Goal: Task Accomplishment & Management: Manage account settings

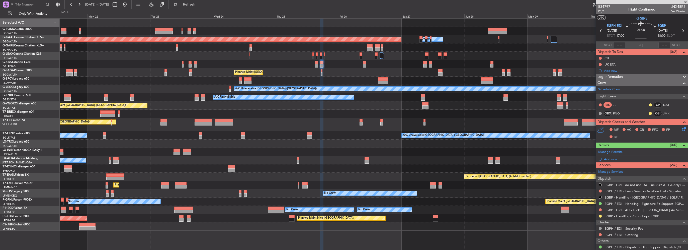
click at [419, 111] on div "Planned Maint Dusseldorf Owner Unplanned Maint [GEOGRAPHIC_DATA] ([GEOGRAPHIC_D…" at bounding box center [374, 125] width 628 height 212
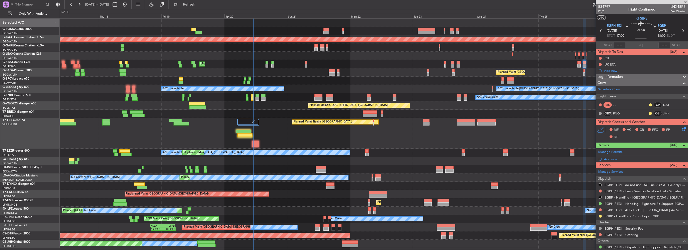
click at [310, 113] on div "OLBA 11:00 Z KTEB 22:45 Z 10:50 Z 22:30 Z Planned [GEOGRAPHIC_DATA] Owner Unpla…" at bounding box center [374, 133] width 628 height 229
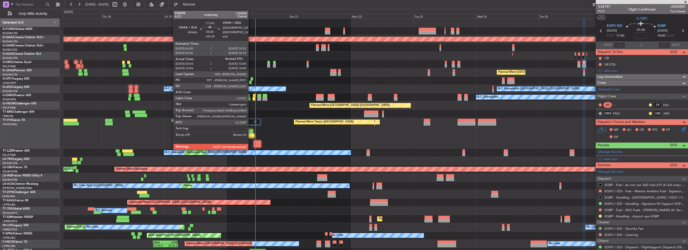
click at [250, 132] on div at bounding box center [245, 132] width 15 height 4
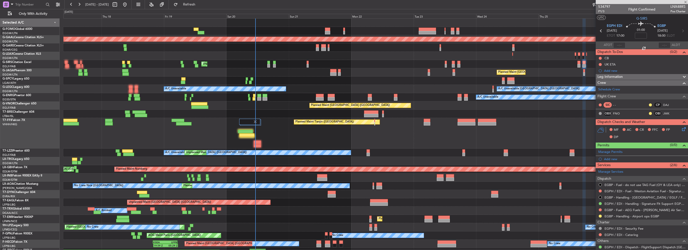
type input "+00:35"
type input "05:04"
type input "3"
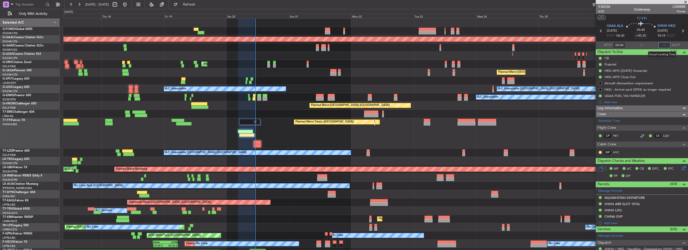
click at [661, 47] on input "text" at bounding box center [664, 45] width 12 height 6
type input "10:42"
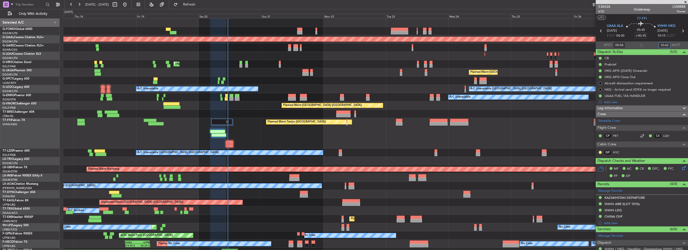
click at [279, 133] on div "Planned Maint Tianjin ([GEOGRAPHIC_DATA])" at bounding box center [375, 133] width 624 height 31
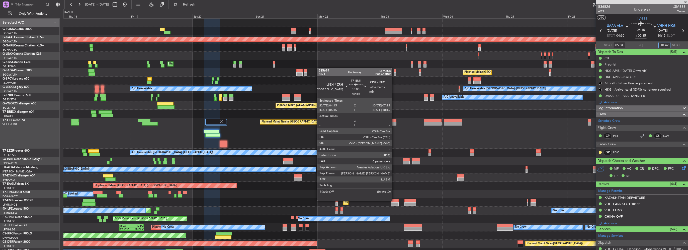
click at [394, 200] on div at bounding box center [394, 201] width 8 height 4
type input "-00:15"
type input "0"
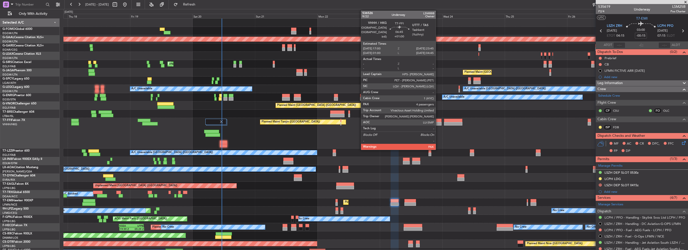
click at [438, 120] on div at bounding box center [432, 121] width 18 height 4
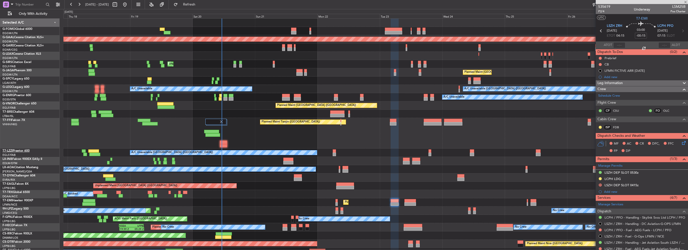
type input "+01:00"
type input "5"
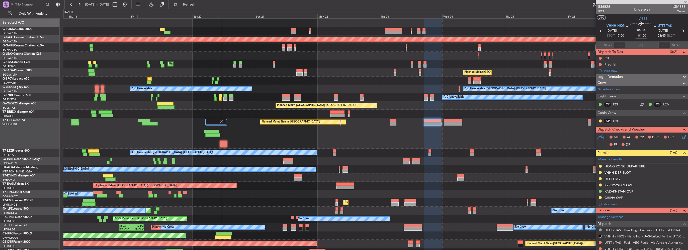
click at [619, 186] on mat-tooltip-component "KYRGYZSTAN OVF" at bounding box center [618, 192] width 33 height 13
click at [624, 186] on div "KYRGYZSTAN OVF" at bounding box center [618, 185] width 28 height 4
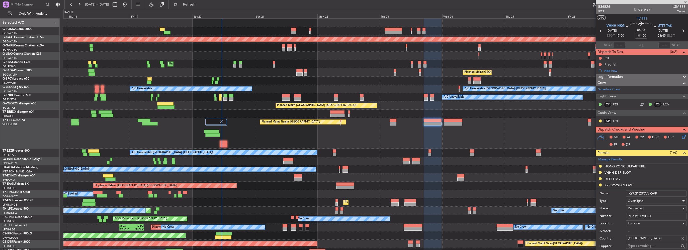
drag, startPoint x: 644, startPoint y: 213, endPoint x: 657, endPoint y: 213, distance: 12.0
click at [645, 213] on input "N 20/1509/GCE" at bounding box center [655, 216] width 61 height 6
drag, startPoint x: 660, startPoint y: 214, endPoint x: 591, endPoint y: 214, distance: 69.7
click at [591, 214] on fb-app "[DATE] - [DATE] Refresh Quick Links Only With Activity Planned [GEOGRAPHIC_DATA…" at bounding box center [344, 127] width 688 height 246
paste input "20/1509/GCE"
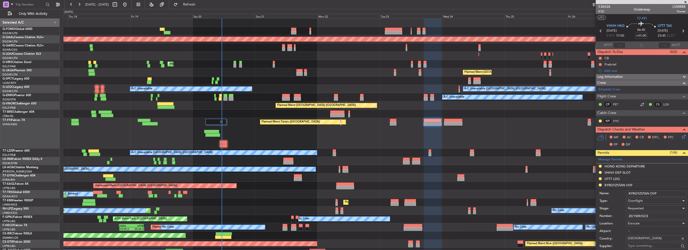
type input "20/1509/GCE"
click at [638, 208] on span "Requested" at bounding box center [635, 208] width 16 height 5
click at [648, 246] on span "Received OK" at bounding box center [654, 248] width 53 height 8
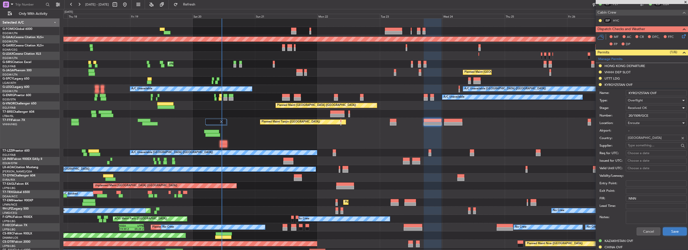
click at [673, 230] on button "Save" at bounding box center [675, 231] width 24 height 8
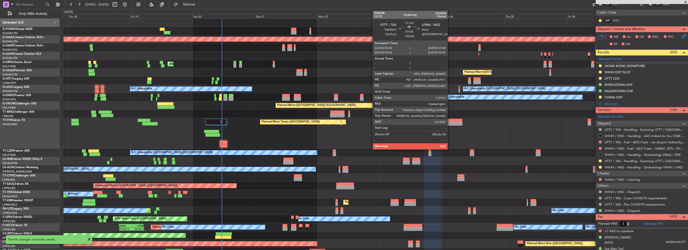
click at [450, 121] on div at bounding box center [453, 121] width 18 height 4
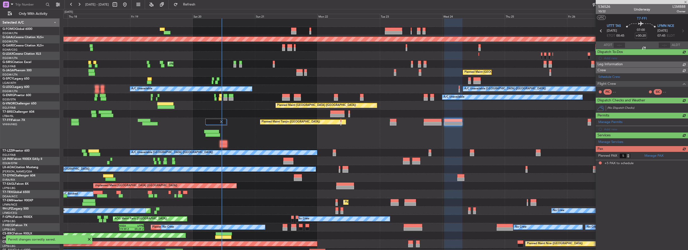
scroll to position [0, 0]
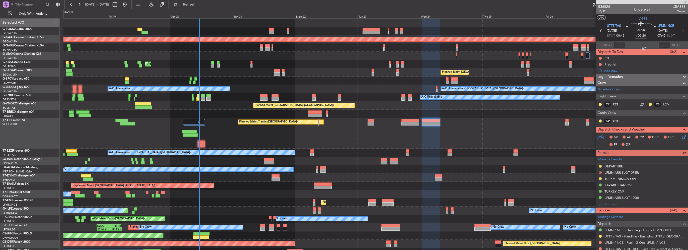
click at [458, 144] on div "Planned Maint Tianjin ([GEOGRAPHIC_DATA])" at bounding box center [375, 133] width 624 height 31
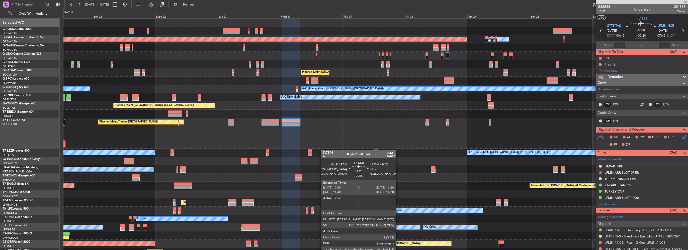
click at [295, 149] on div "A/C Unavailable [GEOGRAPHIC_DATA] ([GEOGRAPHIC_DATA]) A/C Unavailable [GEOGRAPH…" at bounding box center [375, 152] width 624 height 8
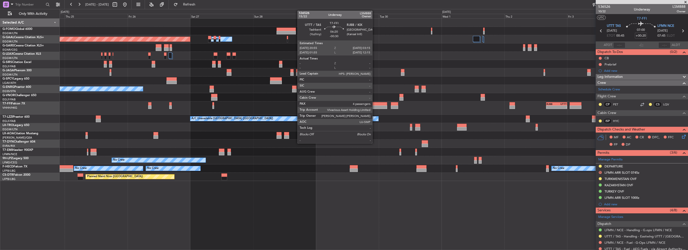
click at [374, 105] on div at bounding box center [378, 107] width 17 height 4
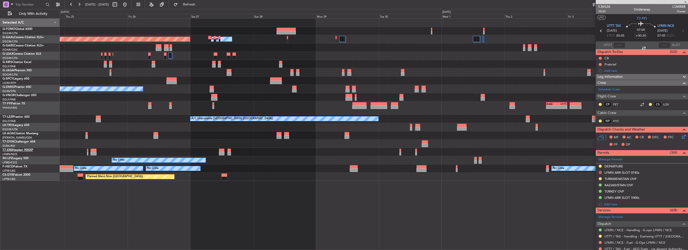
type input "-00:30"
type input "4"
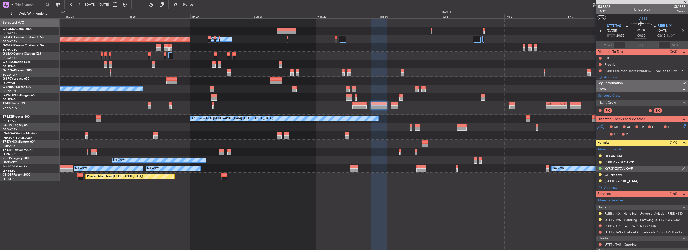
click at [622, 166] on div "KYRGYZSTAN OVF" at bounding box center [618, 168] width 28 height 4
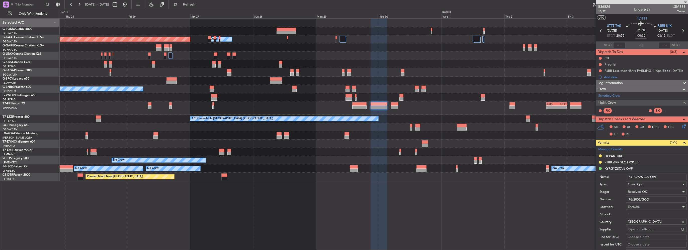
drag, startPoint x: 655, startPoint y: 197, endPoint x: 570, endPoint y: 204, distance: 84.4
click at [570, 204] on fb-app "[DATE] - [DATE] Refresh Quick Links Only With Activity Planned [GEOGRAPHIC_DATA…" at bounding box center [344, 127] width 688 height 246
paste input "text"
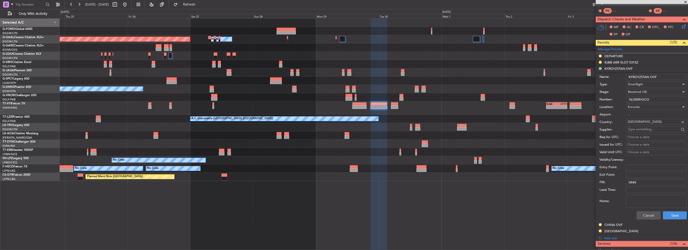
scroll to position [100, 0]
type input "76/2009/GCO"
click at [663, 211] on button "Save" at bounding box center [675, 214] width 24 height 8
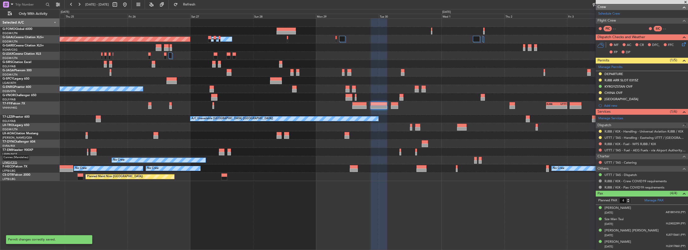
scroll to position [81, 0]
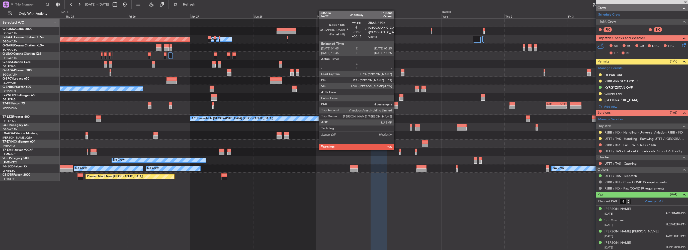
click at [396, 104] on div at bounding box center [394, 104] width 7 height 4
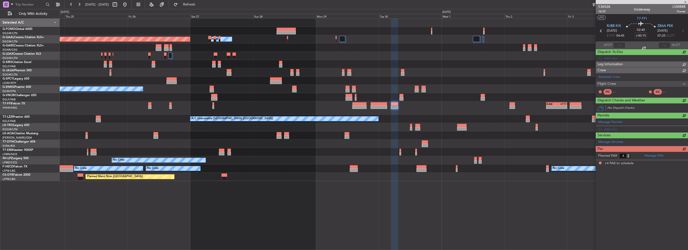
scroll to position [0, 0]
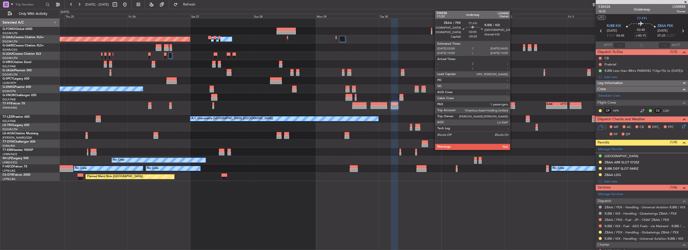
click at [512, 106] on div at bounding box center [512, 107] width 6 height 4
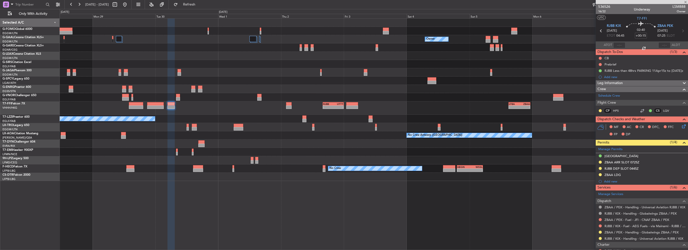
click at [218, 128] on div "A/C Unavailable" at bounding box center [374, 127] width 628 height 8
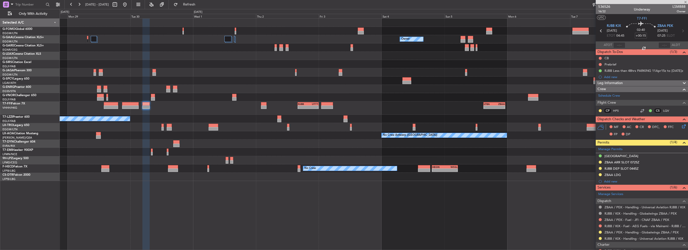
type input "-00:20"
type input "1"
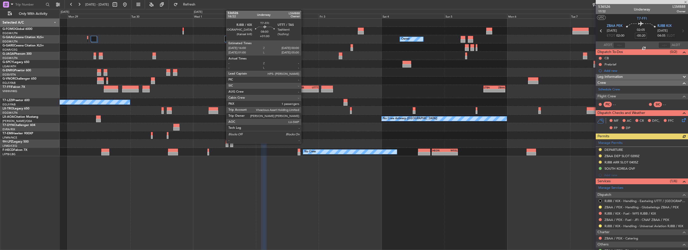
click at [303, 89] on div "-" at bounding box center [303, 90] width 10 height 3
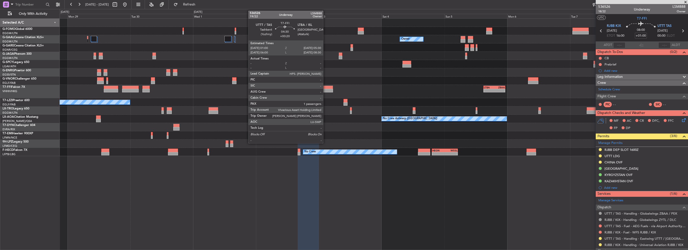
click at [325, 89] on div at bounding box center [327, 91] width 12 height 4
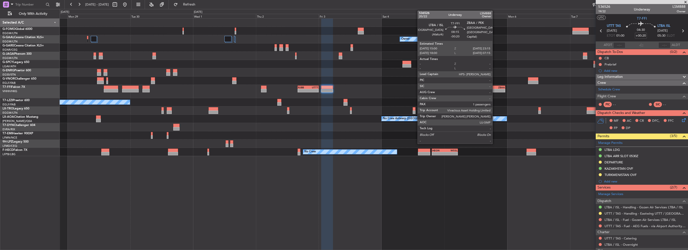
click at [494, 89] on div "-" at bounding box center [499, 90] width 10 height 3
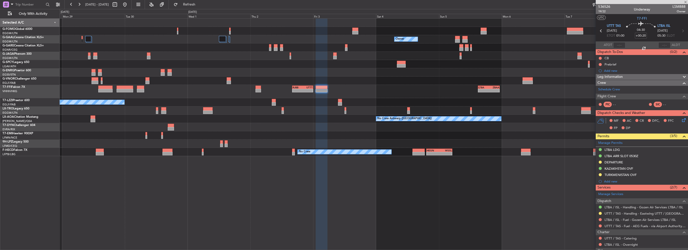
click at [378, 94] on div "- - RJBB 16:00 Z UTTT 00:00 Z - - LTBA 15:00 Z ZBAA 23:15 Z Planned Maint Genev…" at bounding box center [374, 91] width 628 height 13
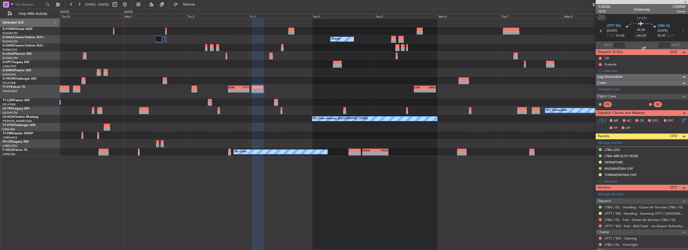
type input "-00:20"
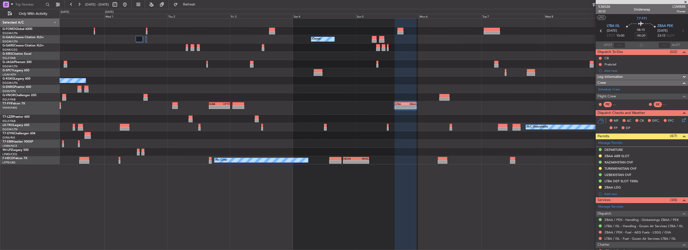
click at [292, 111] on div "- - RJBB 16:00 Z UTTT 00:00 Z - - LTBA 15:00 Z ZBAA 23:15 Z Planned Maint Genev…" at bounding box center [374, 107] width 628 height 13
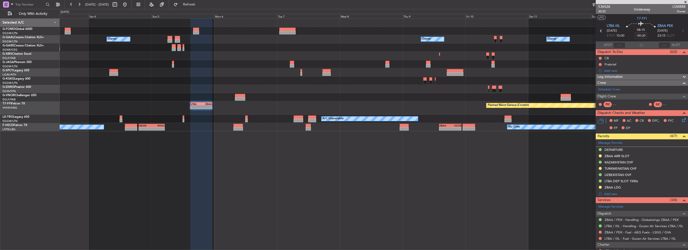
click at [446, 78] on div "Owner Owner Owner Owner [GEOGRAPHIC_DATA] ([GEOGRAPHIC_DATA]) Owner Planned Mai…" at bounding box center [374, 75] width 628 height 113
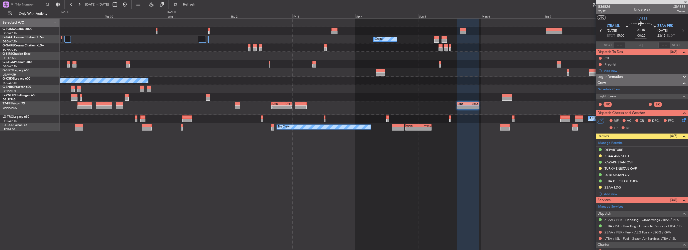
click at [371, 85] on div at bounding box center [374, 89] width 628 height 8
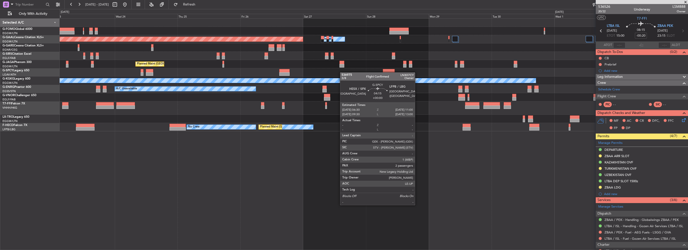
click at [368, 72] on div at bounding box center [374, 72] width 628 height 8
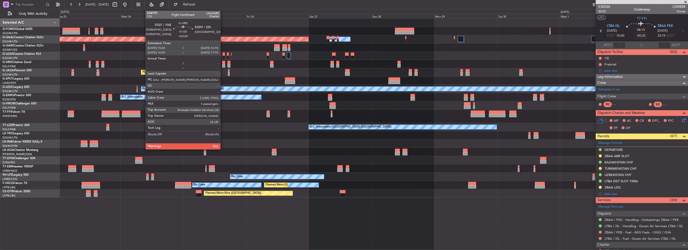
click at [223, 64] on div at bounding box center [223, 66] width 3 height 4
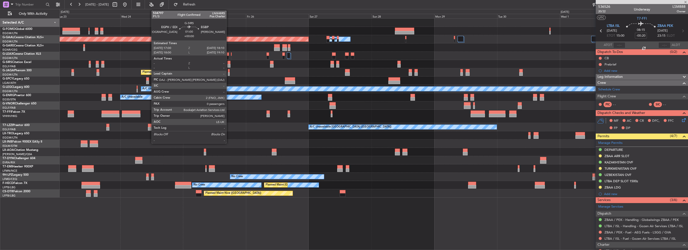
click at [229, 63] on div at bounding box center [228, 63] width 3 height 4
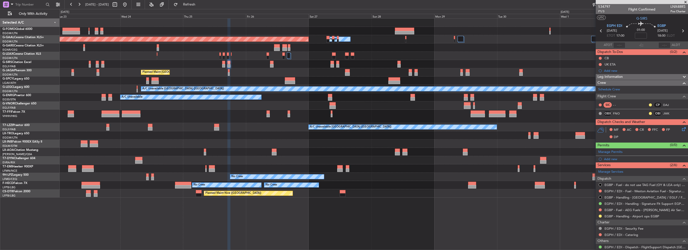
click at [339, 153] on div "Planned Maint Dusseldorf Owner Owner Planned Maint [GEOGRAPHIC_DATA] ([GEOGRAPH…" at bounding box center [374, 108] width 628 height 179
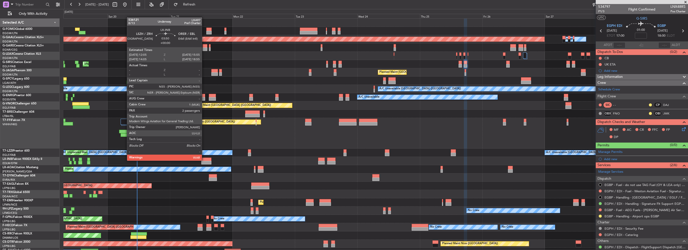
click at [204, 160] on div at bounding box center [206, 159] width 10 height 4
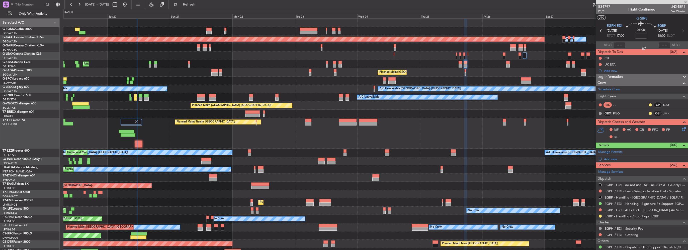
type input "2"
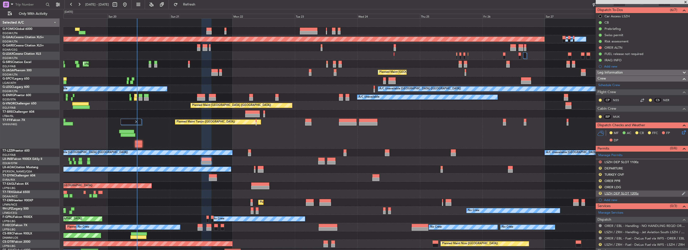
scroll to position [50, 0]
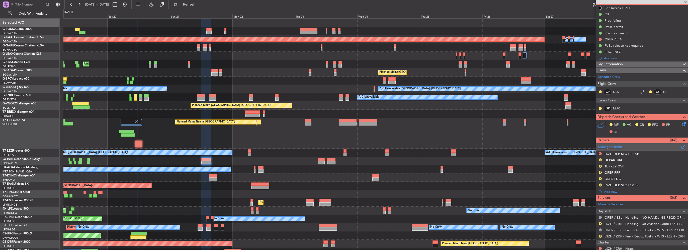
click at [680, 144] on span at bounding box center [683, 146] width 6 height 4
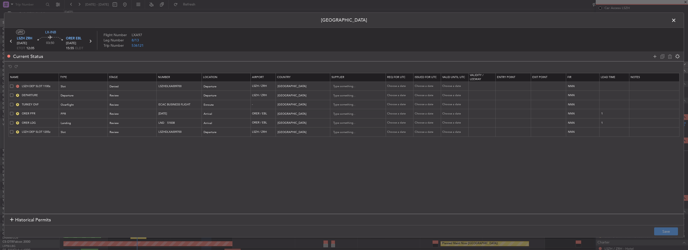
click at [11, 86] on span at bounding box center [11, 85] width 3 height 3
click at [14, 84] on input "checkbox" at bounding box center [14, 84] width 0 height 0
click at [668, 57] on icon at bounding box center [670, 56] width 6 height 6
type input "DEPARTURE"
type input "TURKEY OVF"
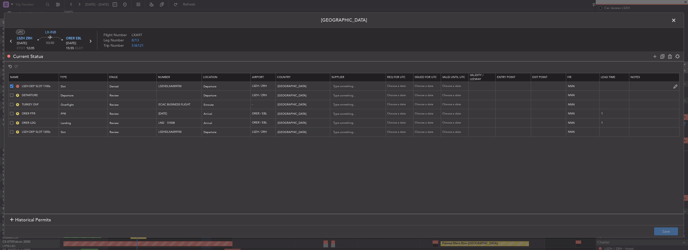
type input "ECAC BUSINESS FLIGHT"
type input "[GEOGRAPHIC_DATA]"
type input "ORER PPR"
type input "[DATE]"
type input "[GEOGRAPHIC_DATA]"
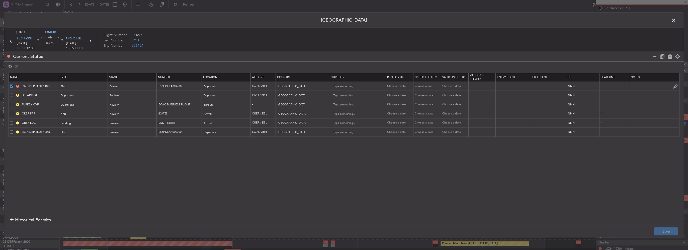
type input "1"
type input "ORER LDG"
type input "LND 51838"
type input "LSZH DEP SLOT 1205z"
type input "LSZHDLXA009700"
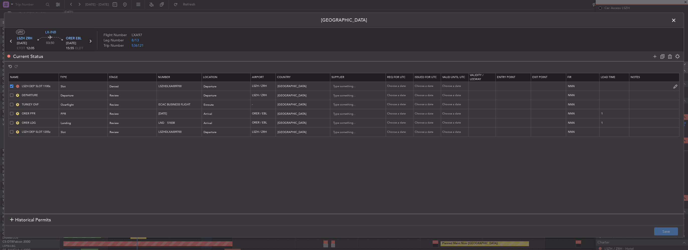
type input "[GEOGRAPHIC_DATA]"
click at [663, 233] on button "Save" at bounding box center [666, 231] width 24 height 8
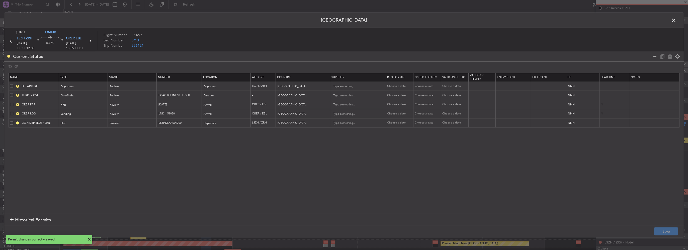
click at [676, 19] on span at bounding box center [676, 22] width 0 height 10
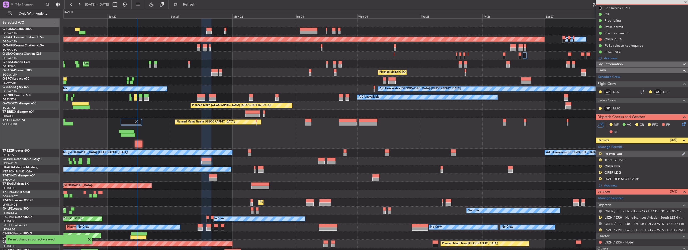
click at [599, 153] on button "R" at bounding box center [599, 153] width 3 height 3
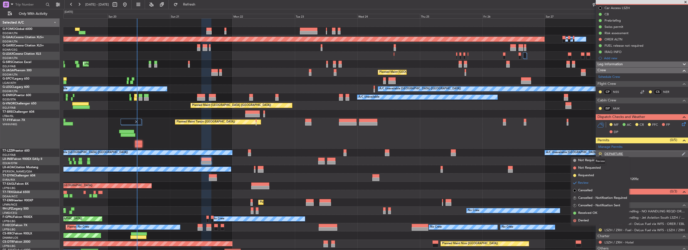
click at [599, 153] on button "R" at bounding box center [599, 153] width 3 height 3
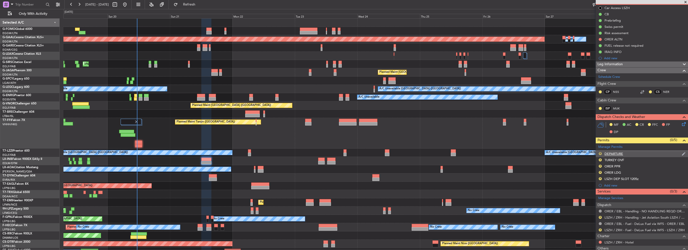
click at [601, 153] on button "R" at bounding box center [599, 153] width 3 height 3
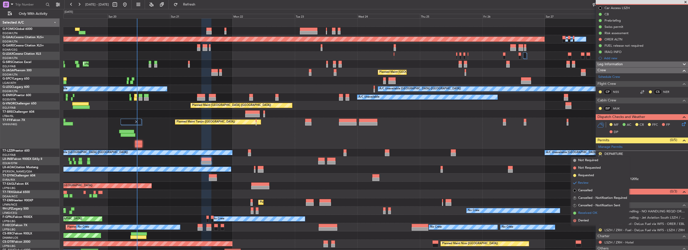
click at [584, 213] on span "Received OK" at bounding box center [587, 212] width 19 height 5
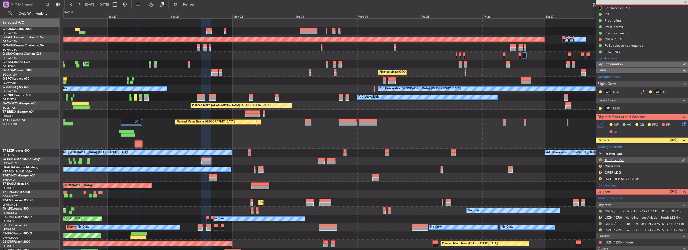
click at [600, 160] on button "R" at bounding box center [599, 159] width 3 height 3
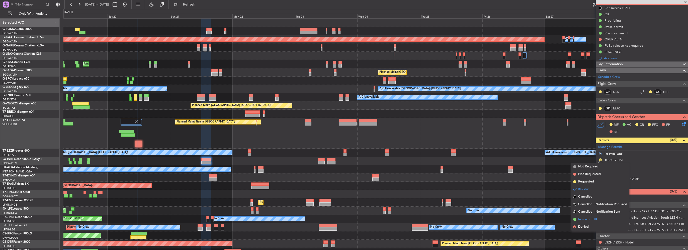
click at [584, 220] on span "Received OK" at bounding box center [587, 218] width 19 height 5
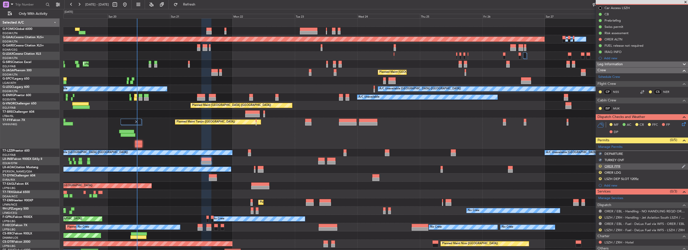
click at [600, 165] on button "R" at bounding box center [599, 165] width 3 height 3
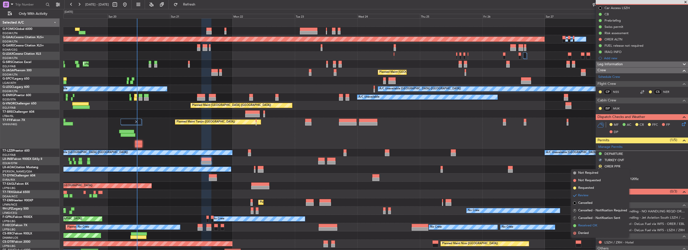
click at [593, 224] on span "Received OK" at bounding box center [587, 225] width 19 height 5
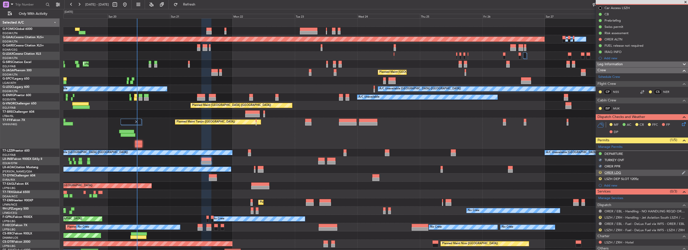
click at [601, 172] on button "R" at bounding box center [599, 172] width 3 height 3
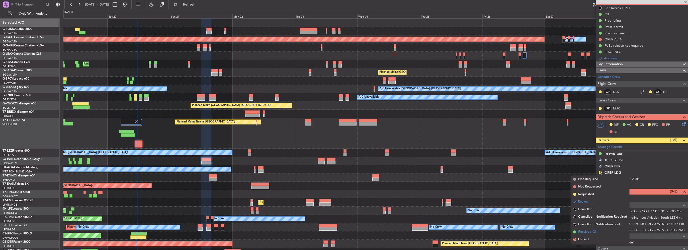
click at [596, 234] on span "Received OK" at bounding box center [587, 231] width 19 height 5
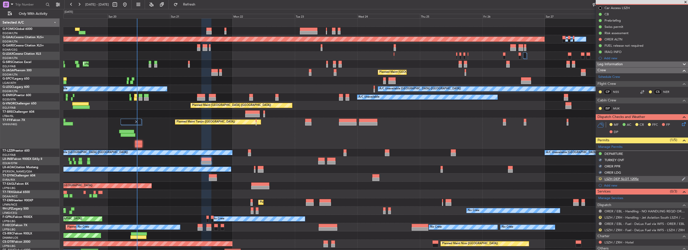
click at [599, 178] on button "R" at bounding box center [599, 178] width 3 height 3
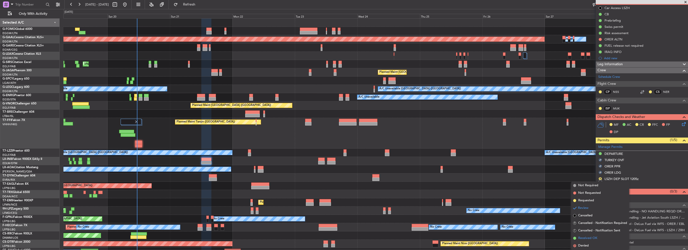
click at [594, 238] on span "Received OK" at bounding box center [587, 237] width 19 height 5
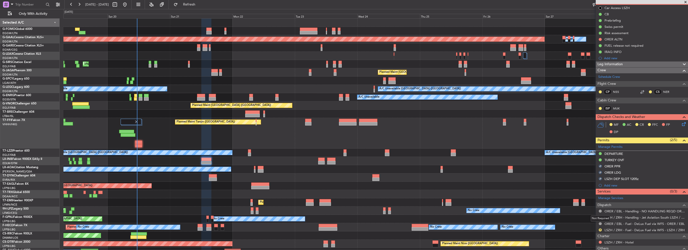
click at [599, 217] on div "Not Required" at bounding box center [599, 218] width 19 height 6
click at [599, 216] on button "R" at bounding box center [599, 216] width 3 height 3
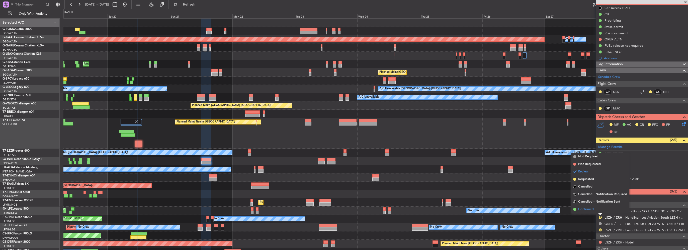
click at [591, 208] on span "Confirmed" at bounding box center [586, 208] width 16 height 5
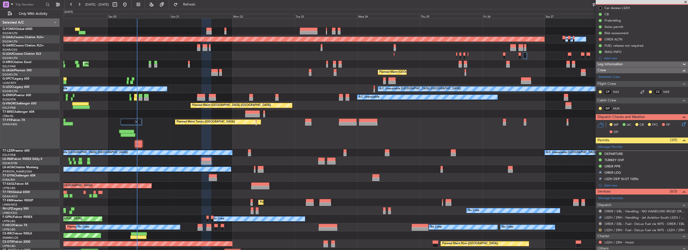
click at [600, 228] on button "R" at bounding box center [599, 229] width 3 height 3
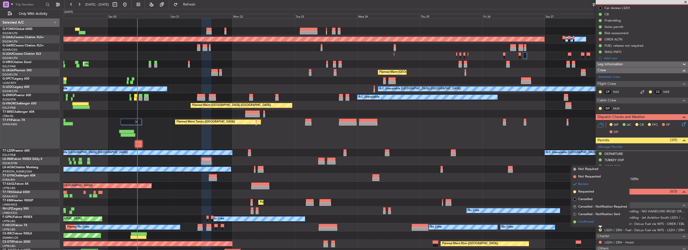
click at [588, 221] on span "Confirmed" at bounding box center [586, 221] width 16 height 5
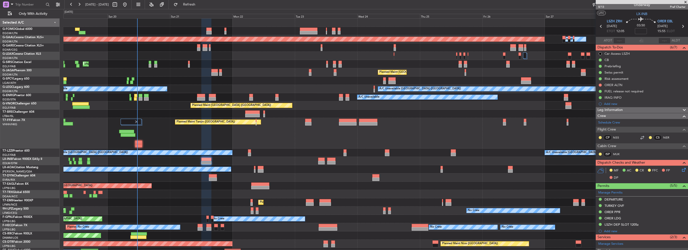
scroll to position [0, 0]
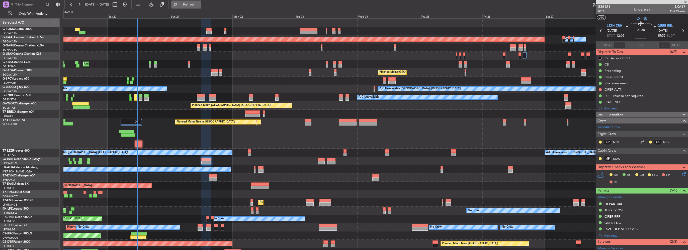
drag, startPoint x: 213, startPoint y: 3, endPoint x: 212, endPoint y: 7, distance: 3.4
click at [200, 3] on span "Refresh" at bounding box center [189, 5] width 21 height 4
click at [599, 88] on button at bounding box center [599, 89] width 3 height 3
click at [605, 119] on span "Cancelled" at bounding box center [601, 119] width 14 height 5
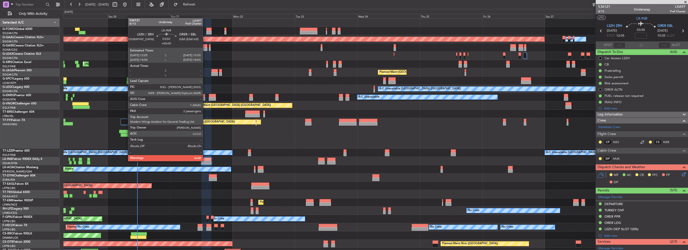
click at [205, 161] on div at bounding box center [206, 163] width 10 height 4
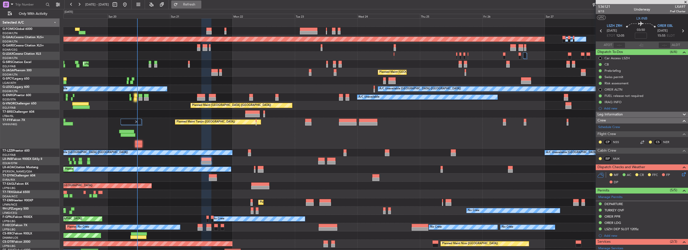
click at [200, 4] on span "Refresh" at bounding box center [189, 5] width 21 height 4
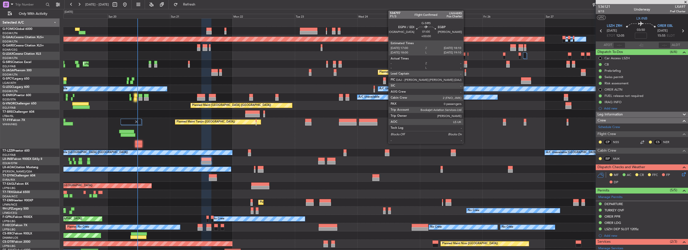
click at [465, 64] on div at bounding box center [465, 66] width 3 height 4
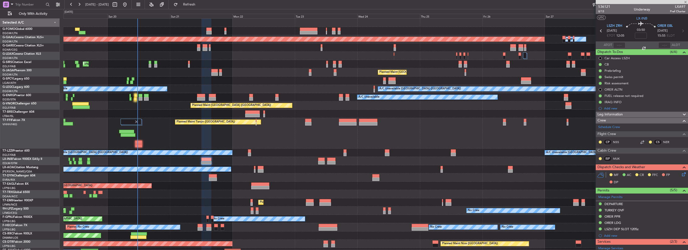
type input "0"
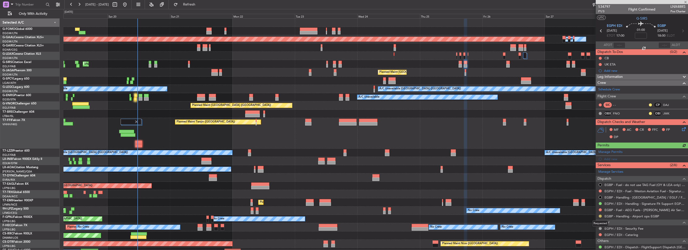
click at [599, 214] on button at bounding box center [599, 215] width 3 height 3
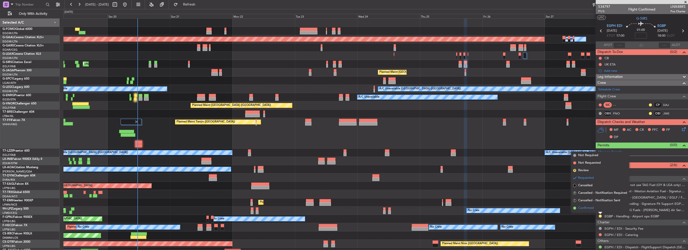
click at [588, 208] on span "Confirmed" at bounding box center [586, 207] width 16 height 5
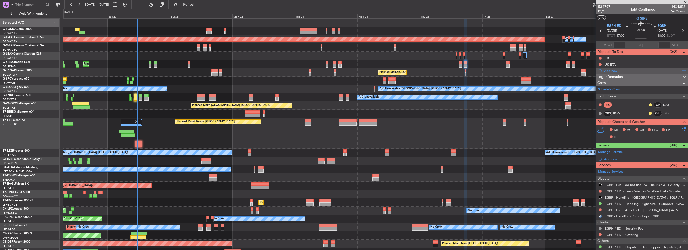
click at [616, 70] on div "Add new" at bounding box center [642, 70] width 77 height 4
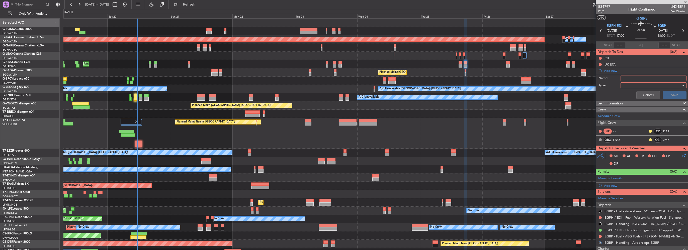
click at [626, 77] on input "Name:" at bounding box center [653, 78] width 66 height 6
type input "EGBP EXT CNF"
click at [627, 82] on div at bounding box center [651, 85] width 58 height 8
click at [626, 95] on span "Generic" at bounding box center [650, 95] width 59 height 8
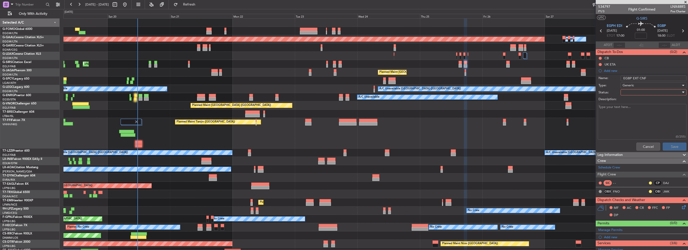
click at [632, 91] on div at bounding box center [651, 92] width 58 height 8
click at [633, 118] on span "Completed" at bounding box center [650, 117] width 59 height 8
click at [646, 117] on textarea "Description:" at bounding box center [641, 122] width 89 height 36
paste textarea "0800z – 1600z [DATE] – [DATE]"
type textarea "Normal ops hours: 0800z – 1600z [DATE] – [DATE]"
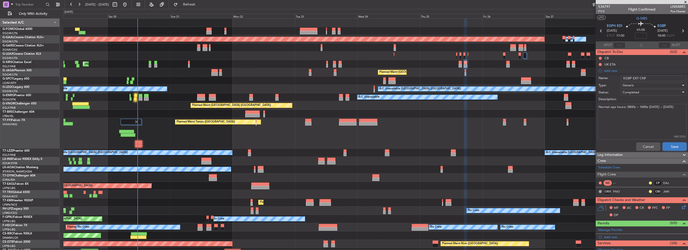
click at [674, 147] on button "Save" at bounding box center [674, 146] width 24 height 8
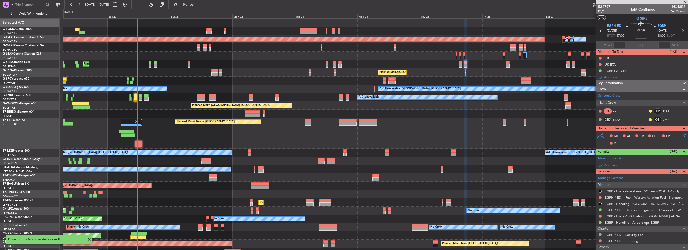
click at [353, 161] on div at bounding box center [375, 161] width 624 height 8
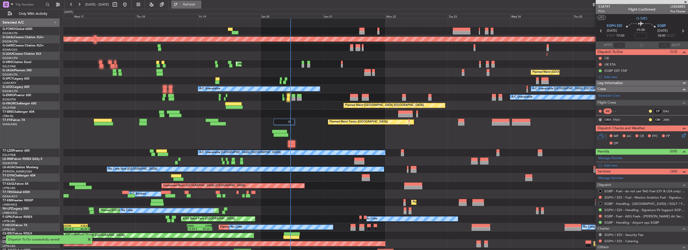
click at [200, 4] on span "Refresh" at bounding box center [189, 5] width 21 height 4
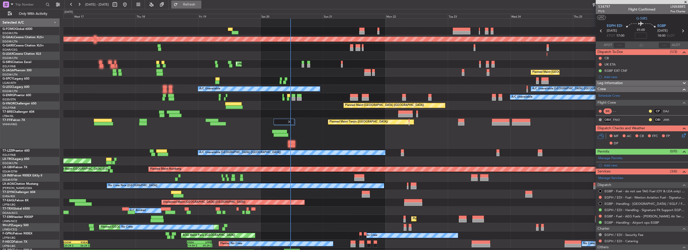
click at [200, 5] on span "Refresh" at bounding box center [189, 5] width 21 height 4
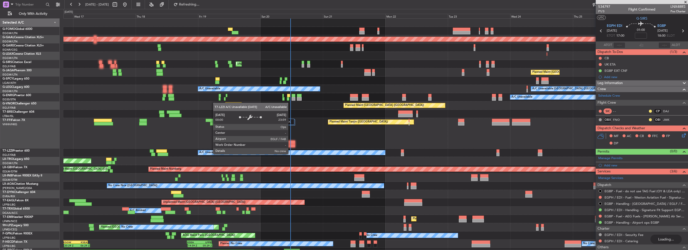
click at [273, 118] on div "Planned Maint Tianjin ([GEOGRAPHIC_DATA])" at bounding box center [375, 133] width 624 height 31
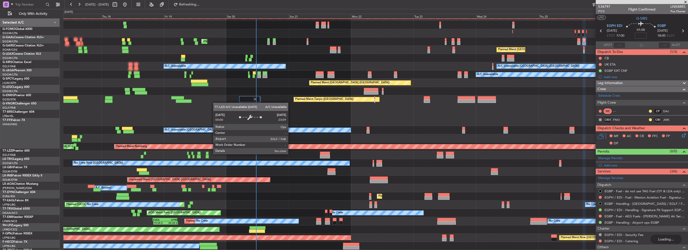
scroll to position [23, 0]
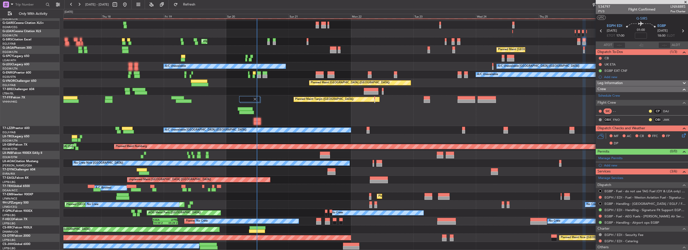
click at [200, 0] on fb-refresh-button "Refresh" at bounding box center [186, 4] width 35 height 9
click at [199, 5] on span "Refresh" at bounding box center [189, 5] width 21 height 4
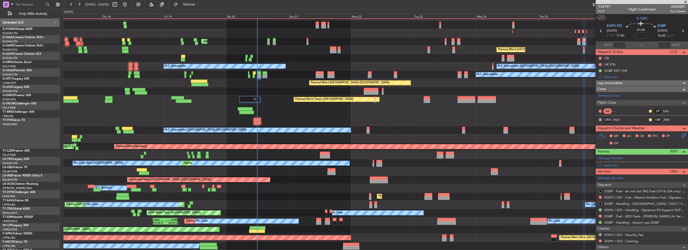
scroll to position [23, 0]
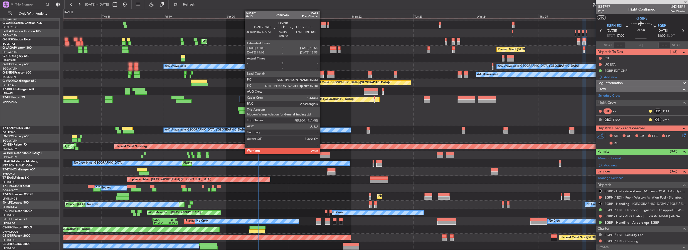
click at [322, 151] on div at bounding box center [325, 153] width 10 height 4
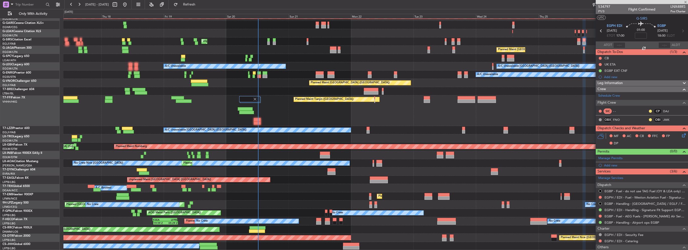
type input "2"
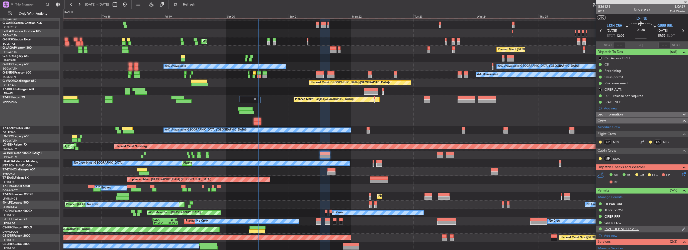
click at [644, 229] on div "LSZH DEP SLOT 1205z" at bounding box center [641, 229] width 92 height 6
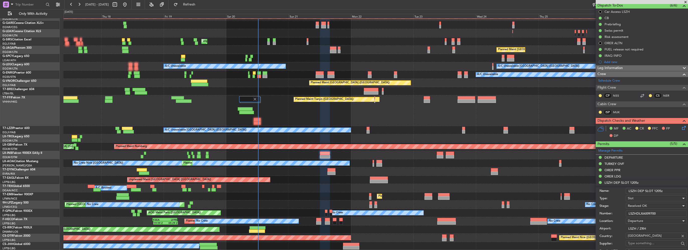
scroll to position [50, 0]
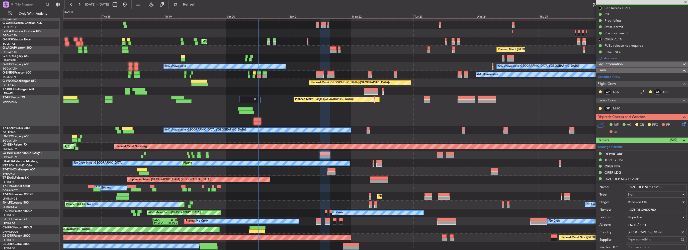
drag, startPoint x: 660, startPoint y: 186, endPoint x: 653, endPoint y: 185, distance: 7.3
click at [653, 185] on input "LSZH DEP SLOT 1205z" at bounding box center [655, 187] width 61 height 6
type input "LSZH DEP SLOT 0940z"
click at [651, 210] on input "LSZHDLXA009700" at bounding box center [655, 209] width 61 height 6
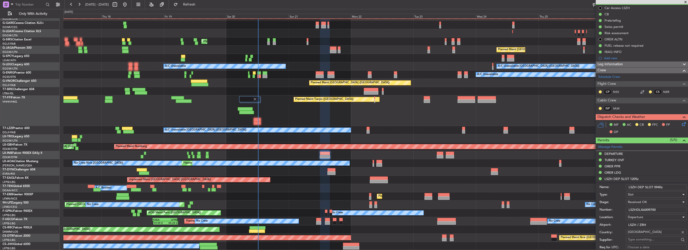
scroll to position [150, 0]
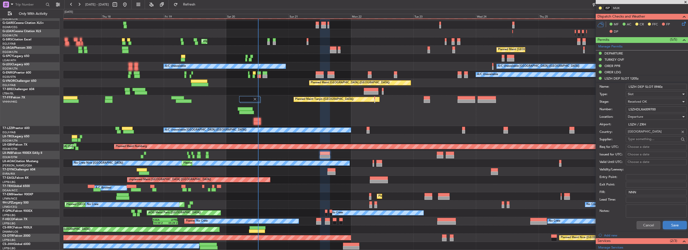
click at [674, 224] on button "Save" at bounding box center [675, 225] width 24 height 8
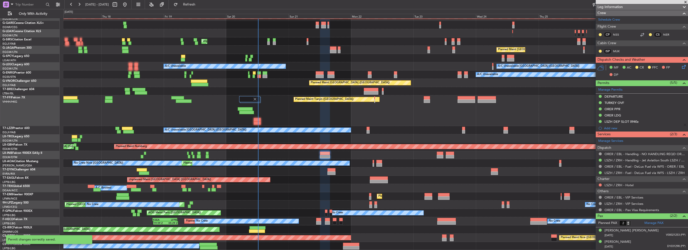
scroll to position [106, 0]
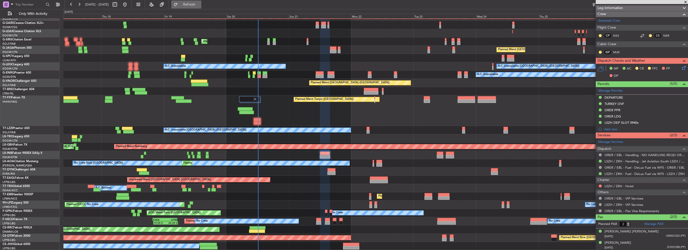
click at [191, 6] on button "Refresh" at bounding box center [186, 5] width 30 height 8
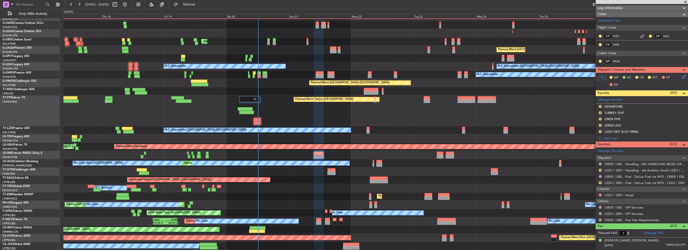
click at [598, 105] on button "R" at bounding box center [599, 106] width 3 height 3
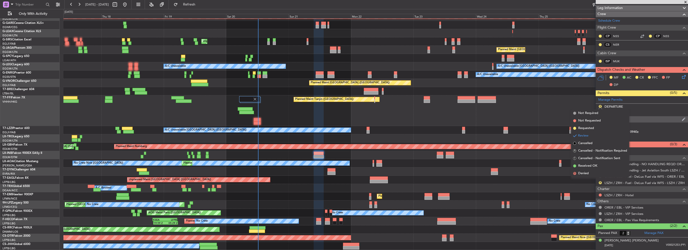
drag, startPoint x: 581, startPoint y: 165, endPoint x: 595, endPoint y: 119, distance: 48.4
click at [581, 164] on span "Received OK" at bounding box center [587, 165] width 19 height 5
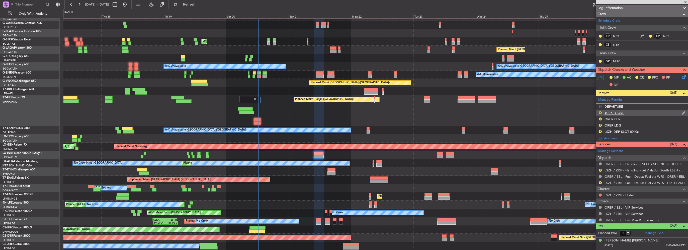
click at [598, 112] on button "R" at bounding box center [599, 112] width 3 height 3
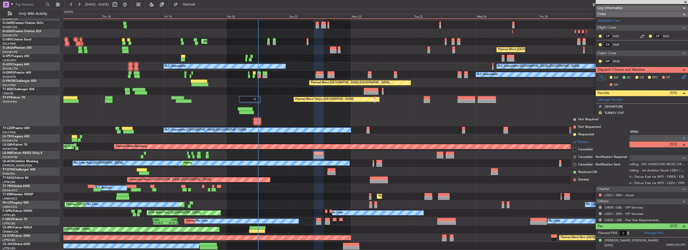
click at [589, 170] on span "Received OK" at bounding box center [587, 171] width 19 height 5
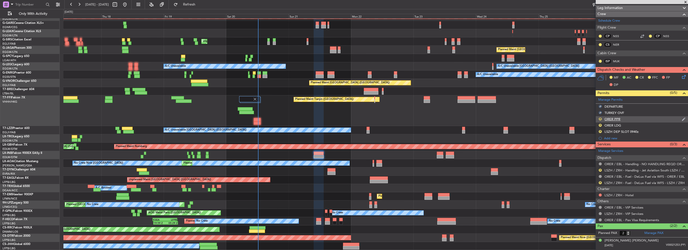
click at [600, 118] on button "R" at bounding box center [599, 118] width 3 height 3
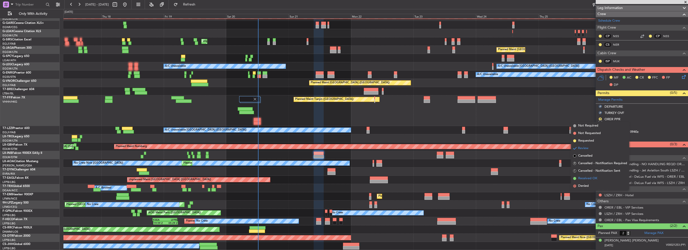
click at [592, 179] on span "Received OK" at bounding box center [587, 178] width 19 height 5
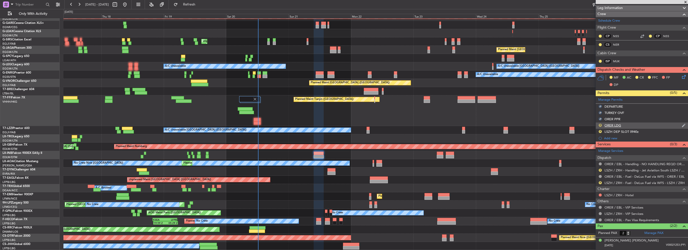
click at [599, 125] on button "R" at bounding box center [599, 125] width 3 height 3
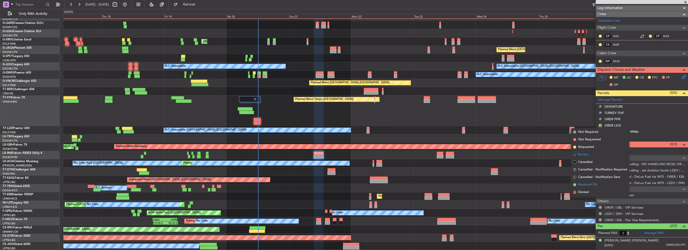
click at [592, 184] on span "Received OK" at bounding box center [587, 184] width 19 height 5
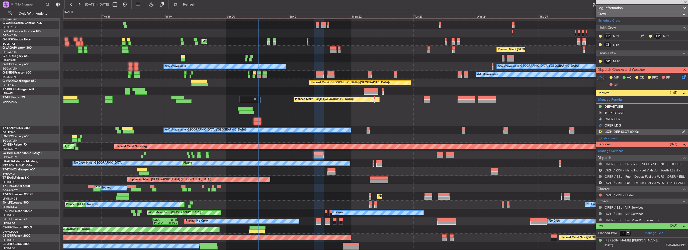
click at [599, 133] on nimbus-traffic-light "R" at bounding box center [600, 131] width 4 height 5
click at [600, 131] on button "R" at bounding box center [599, 131] width 3 height 3
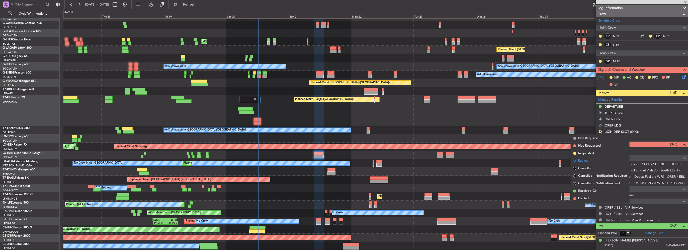
drag, startPoint x: 593, startPoint y: 191, endPoint x: 599, endPoint y: 182, distance: 10.5
click at [593, 191] on span "Received OK" at bounding box center [587, 190] width 19 height 5
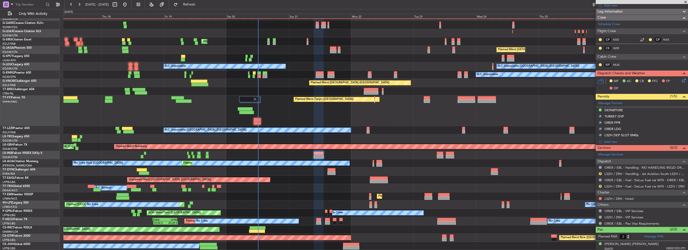
scroll to position [115, 0]
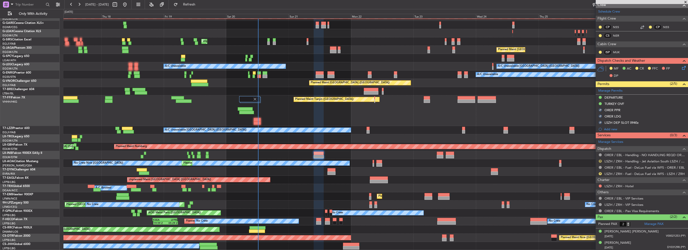
click at [599, 160] on button "R" at bounding box center [599, 160] width 3 height 3
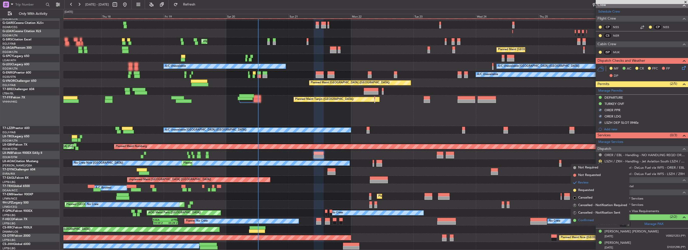
click at [588, 221] on span "Confirmed" at bounding box center [586, 220] width 16 height 5
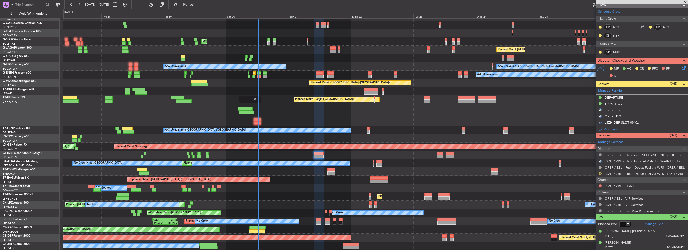
click at [599, 172] on button "R" at bounding box center [599, 173] width 3 height 3
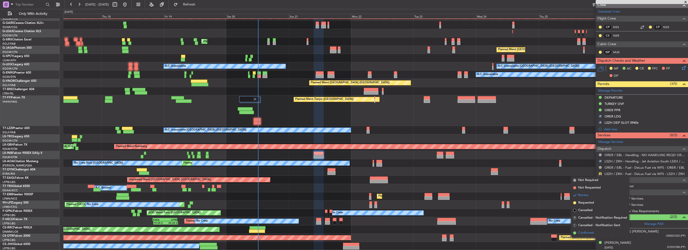
click at [592, 234] on span "Confirmed" at bounding box center [586, 232] width 16 height 5
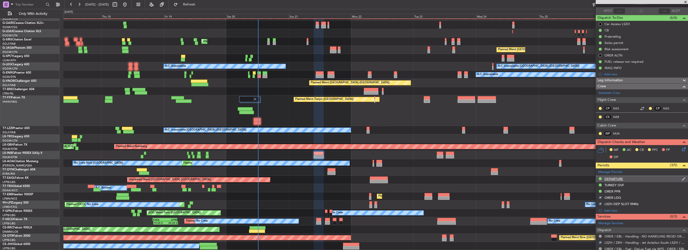
scroll to position [15, 0]
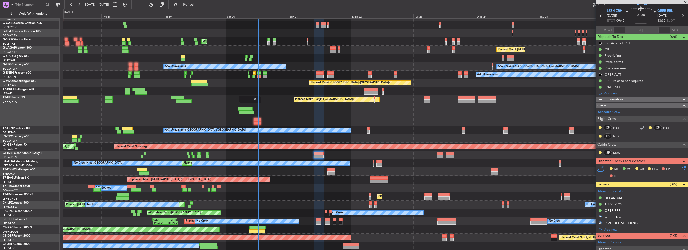
click at [681, 166] on icon at bounding box center [683, 167] width 4 height 4
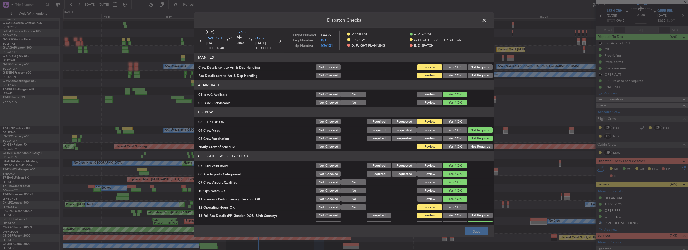
click at [456, 123] on button "Yes / OK" at bounding box center [454, 122] width 25 height 6
click at [456, 146] on button "Yes / OK" at bounding box center [454, 147] width 25 height 6
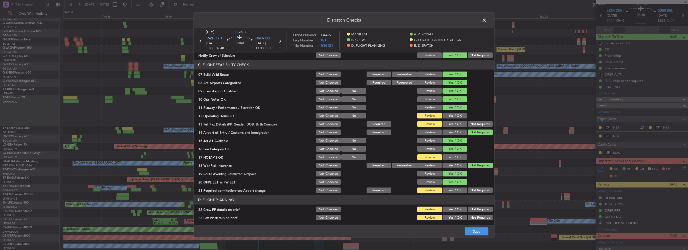
scroll to position [100, 0]
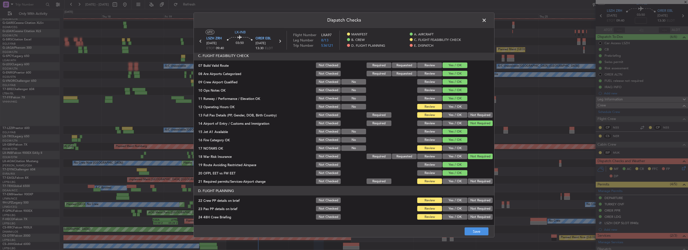
click at [452, 106] on button "Yes / OK" at bounding box center [454, 107] width 25 height 6
click at [452, 113] on button "Yes / OK" at bounding box center [454, 115] width 25 height 6
click at [455, 149] on button "Yes / OK" at bounding box center [454, 148] width 25 height 6
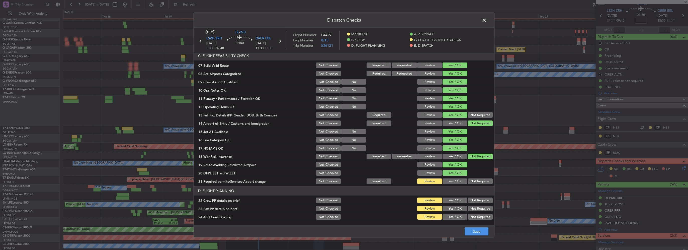
click at [455, 186] on header "D. FLIGHT PLANNING" at bounding box center [344, 191] width 300 height 10
click at [455, 179] on button "Yes / OK" at bounding box center [454, 181] width 25 height 6
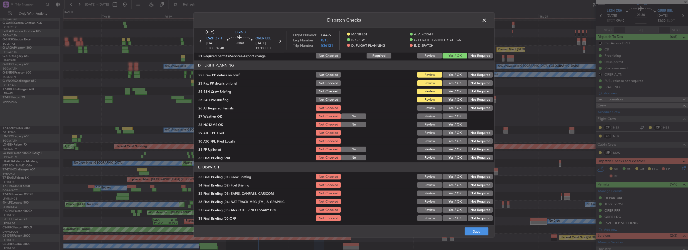
click at [450, 76] on button "Yes / OK" at bounding box center [454, 75] width 25 height 6
click at [453, 80] on button "Yes / OK" at bounding box center [454, 83] width 25 height 6
drag, startPoint x: 454, startPoint y: 87, endPoint x: 456, endPoint y: 94, distance: 7.5
click at [454, 87] on section "D. FLIGHT PLANNING 22 Crew PP details on brief Not Checked Review Yes / OK Not …" at bounding box center [344, 110] width 300 height 100
click at [456, 94] on div "Yes / OK" at bounding box center [454, 91] width 25 height 7
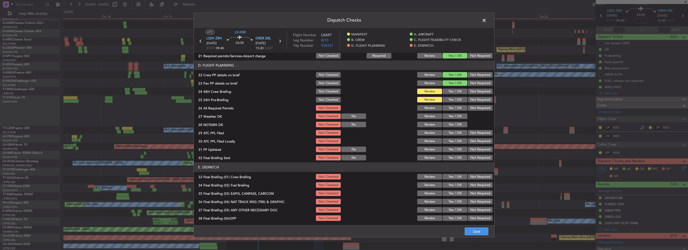
click at [458, 93] on button "Yes / OK" at bounding box center [454, 91] width 25 height 6
click at [482, 98] on button "Not Required" at bounding box center [480, 100] width 25 height 6
click at [480, 232] on button "Save" at bounding box center [476, 231] width 24 height 8
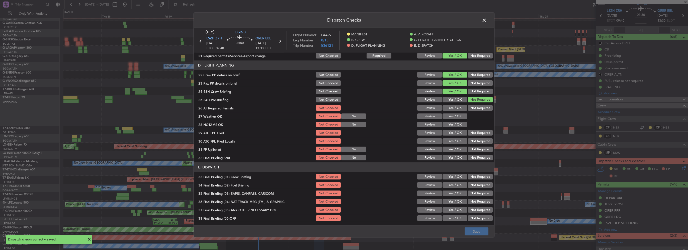
click at [486, 19] on span at bounding box center [486, 22] width 0 height 10
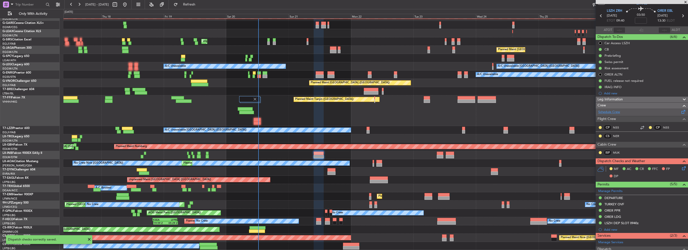
click at [613, 111] on link "Schedule Crew" at bounding box center [609, 112] width 22 height 5
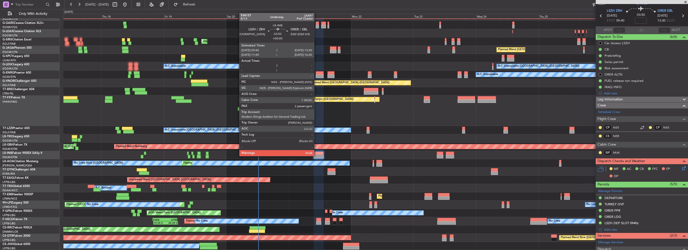
click at [316, 154] on div at bounding box center [318, 153] width 10 height 4
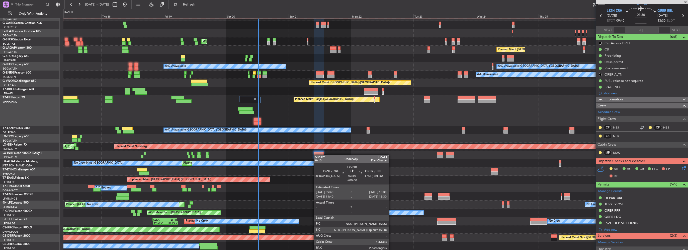
click at [316, 154] on div at bounding box center [318, 153] width 10 height 4
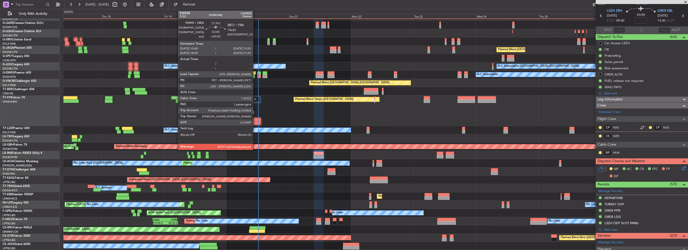
click at [255, 120] on div at bounding box center [257, 120] width 7 height 4
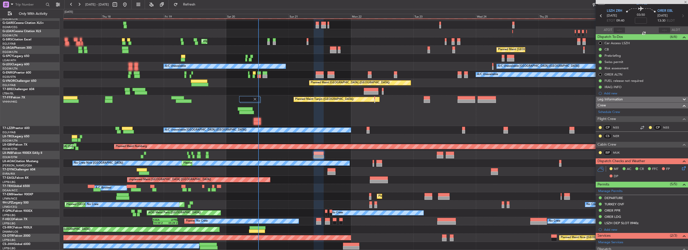
type input "+00:20"
type input "1"
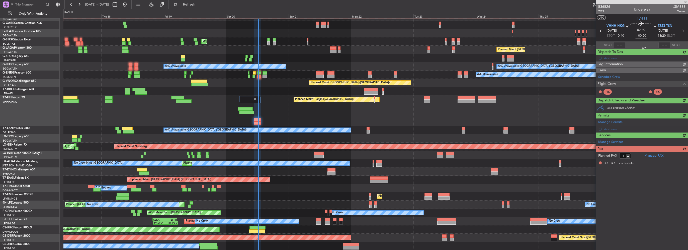
scroll to position [0, 0]
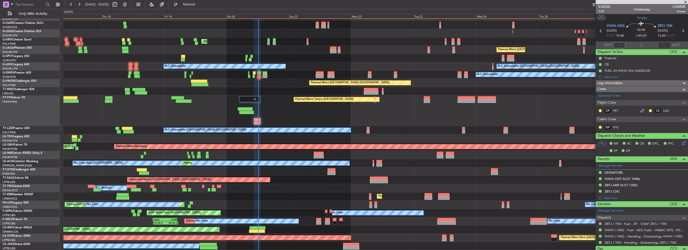
click at [618, 46] on input "text" at bounding box center [619, 45] width 12 height 6
type input "12:18"
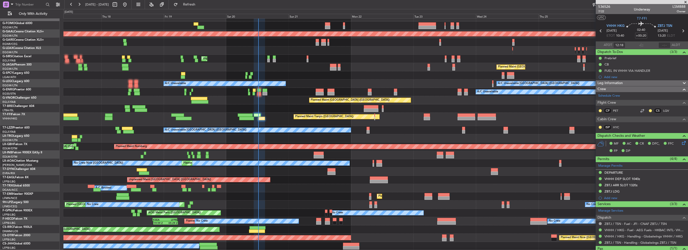
scroll to position [5, 0]
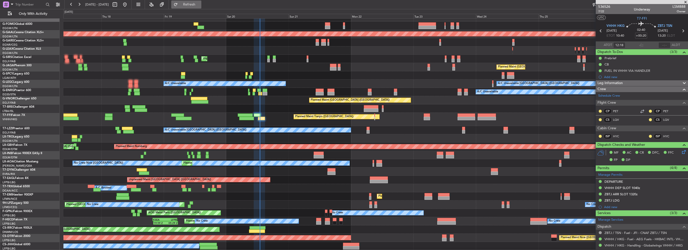
click at [198, 6] on span "Refresh" at bounding box center [189, 5] width 21 height 4
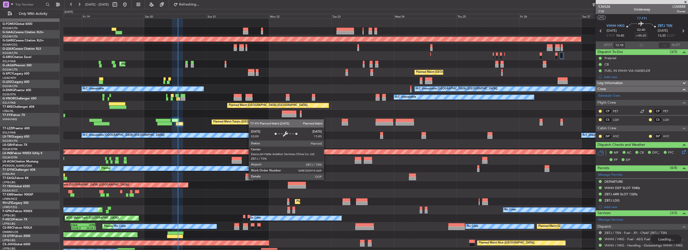
scroll to position [0, 0]
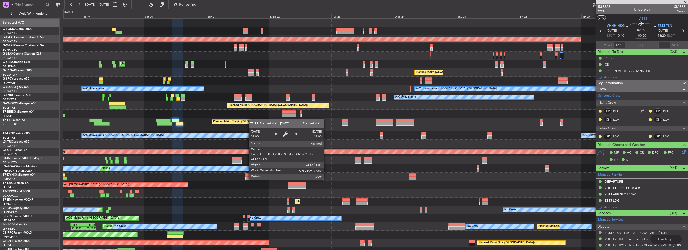
click at [250, 119] on div "Owner Planned Maint Dusseldorf Unplanned Maint London (Luton) Planned Maint Lon…" at bounding box center [375, 137] width 624 height 237
